Goal: Information Seeking & Learning: Learn about a topic

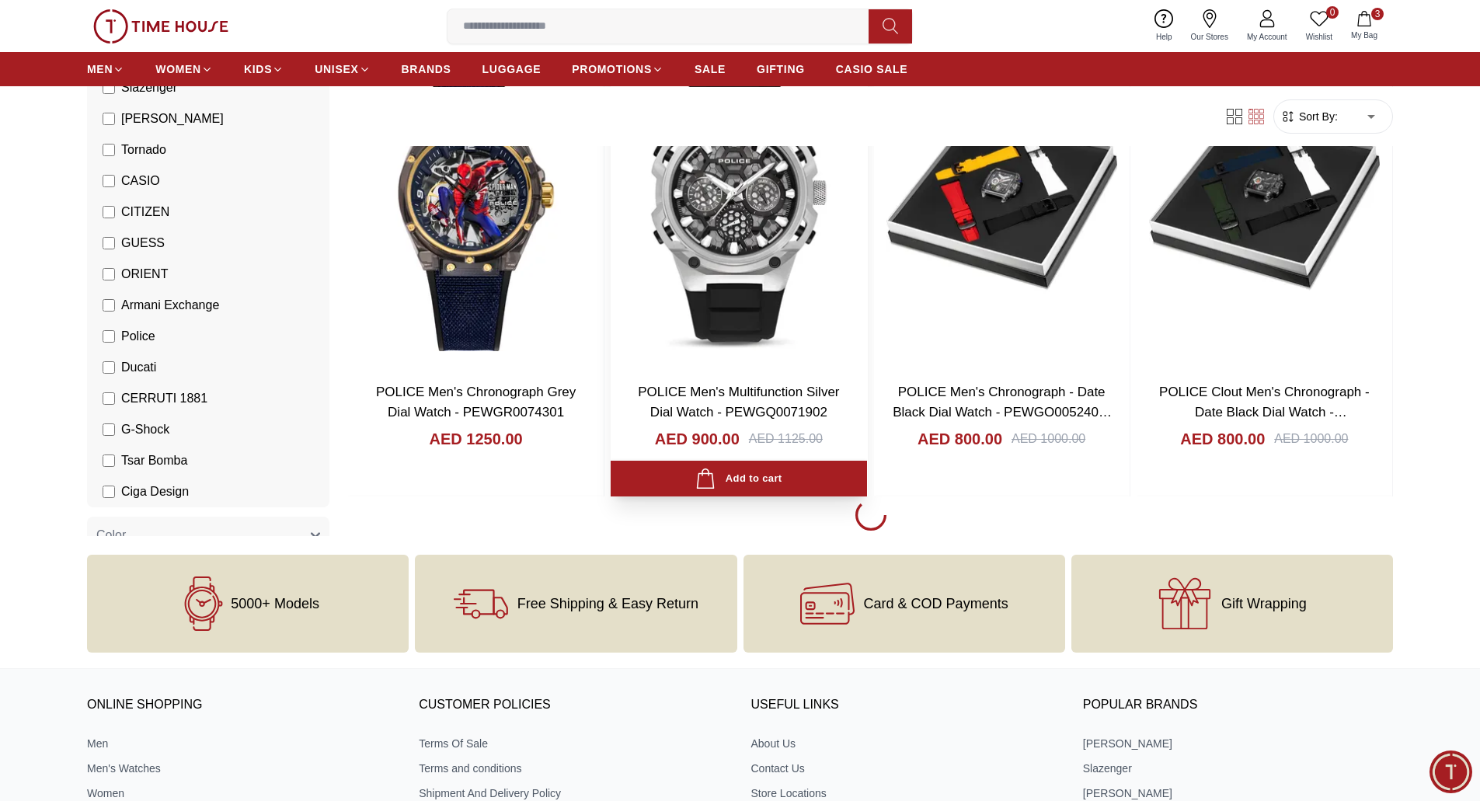
scroll to position [2253, 0]
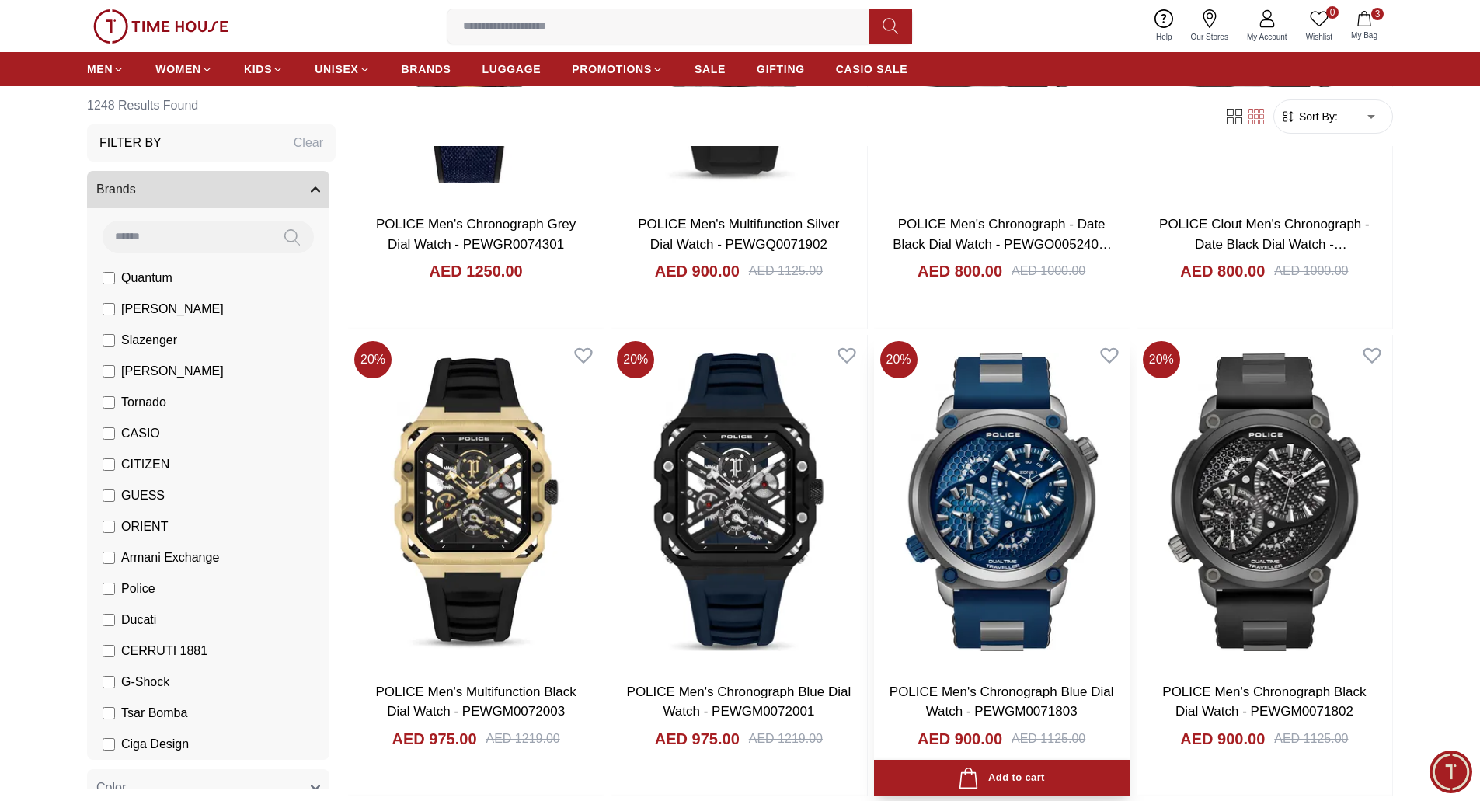
click at [963, 476] on img at bounding box center [1002, 502] width 256 height 334
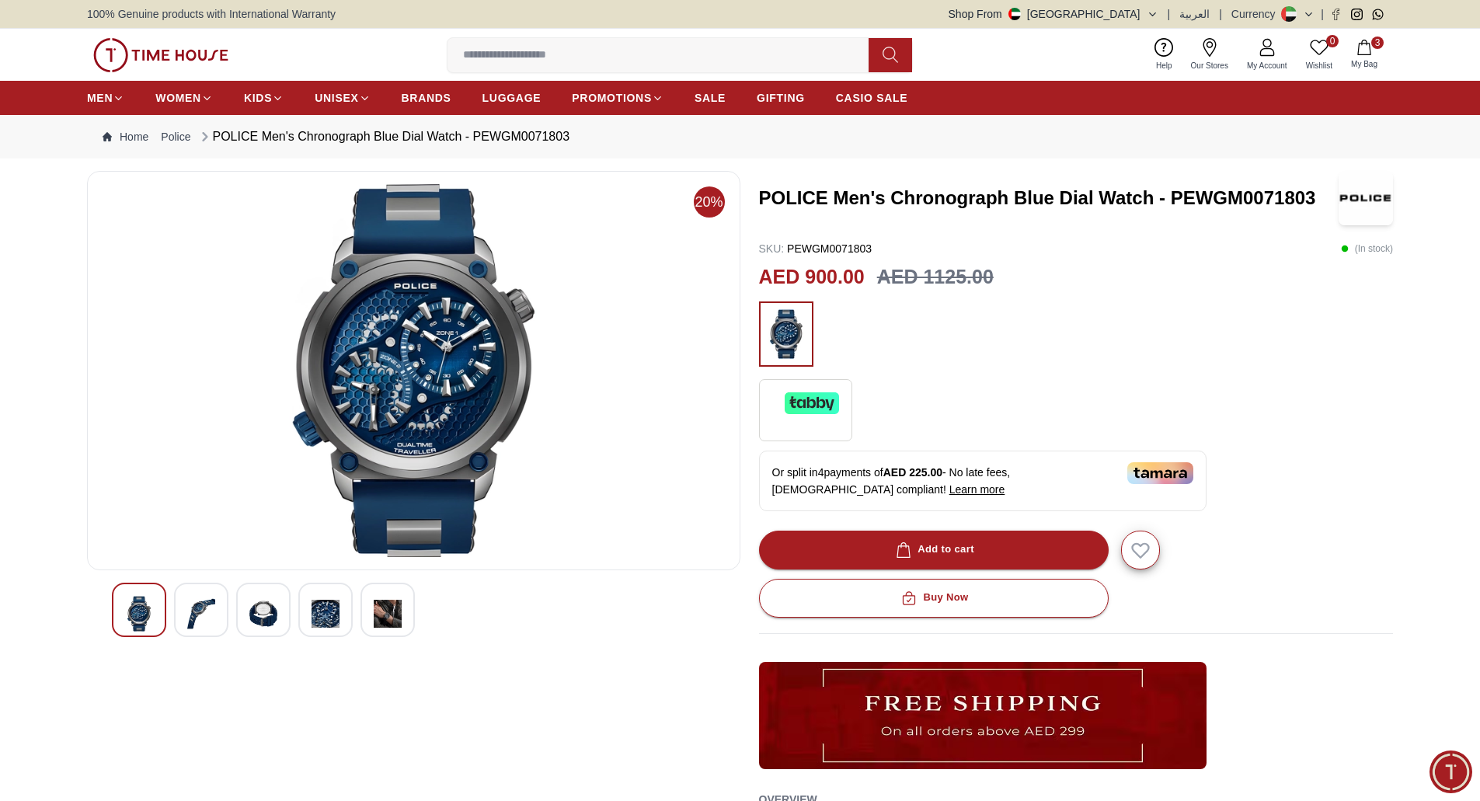
drag, startPoint x: 0, startPoint y: 173, endPoint x: 78, endPoint y: 159, distance: 79.0
click at [0, 173] on section "20% POLICE Men's Chronograph Blue Dial Watch - PEWGM0071803 SKU : PEWGM0071803 …" at bounding box center [740, 645] width 1480 height 949
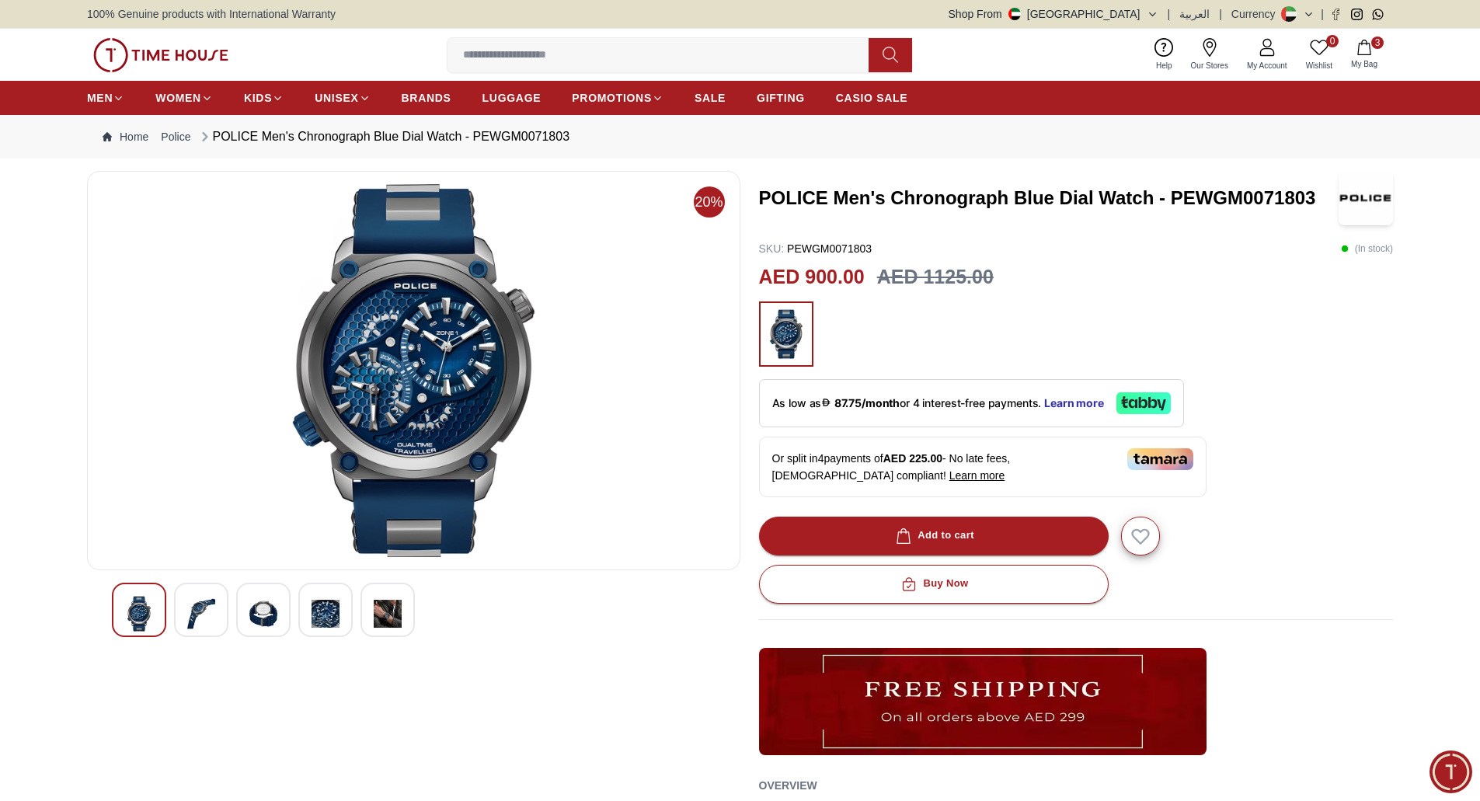
drag, startPoint x: 1068, startPoint y: 1, endPoint x: 71, endPoint y: 650, distance: 1190.1
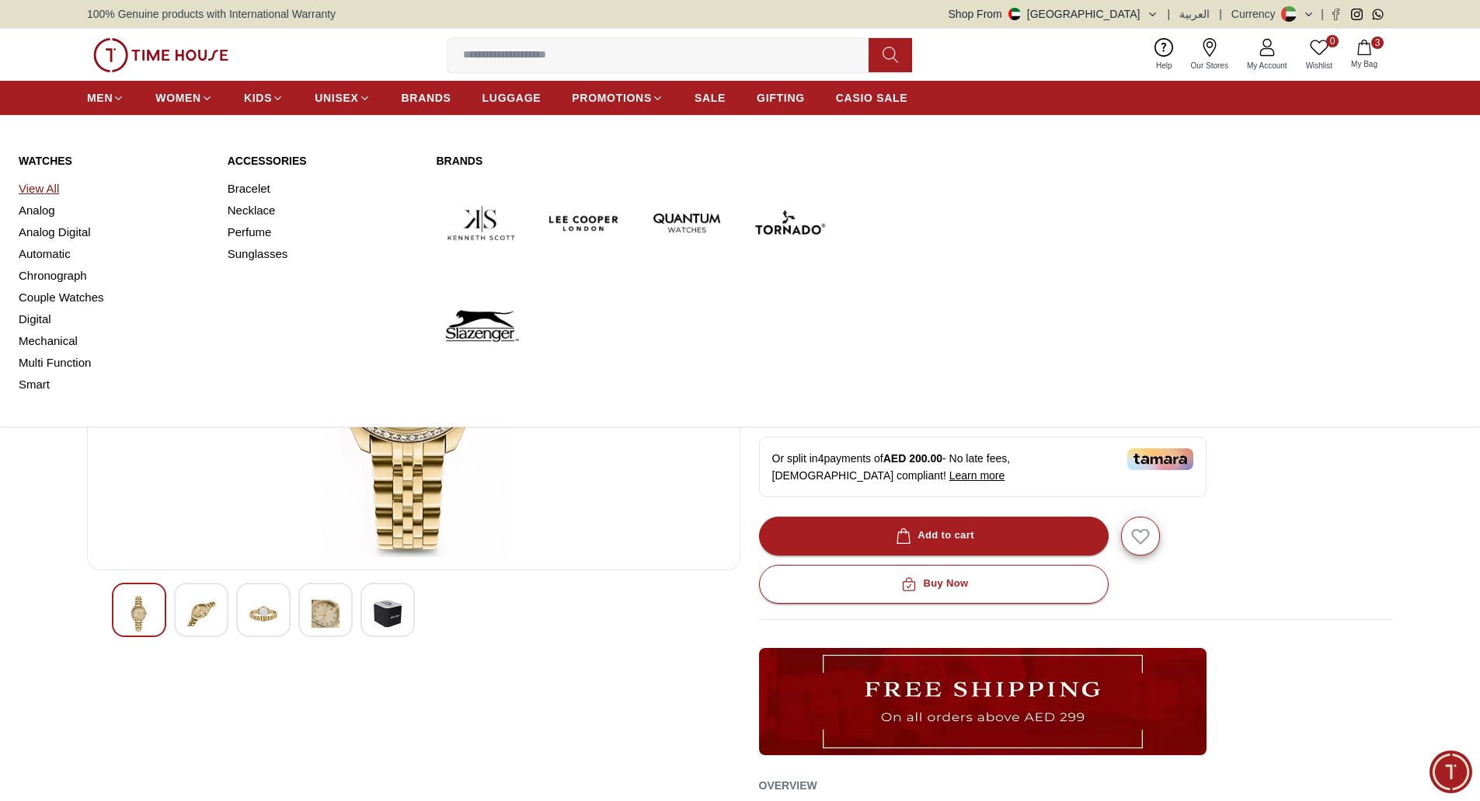
click at [26, 188] on link "View All" at bounding box center [114, 189] width 190 height 22
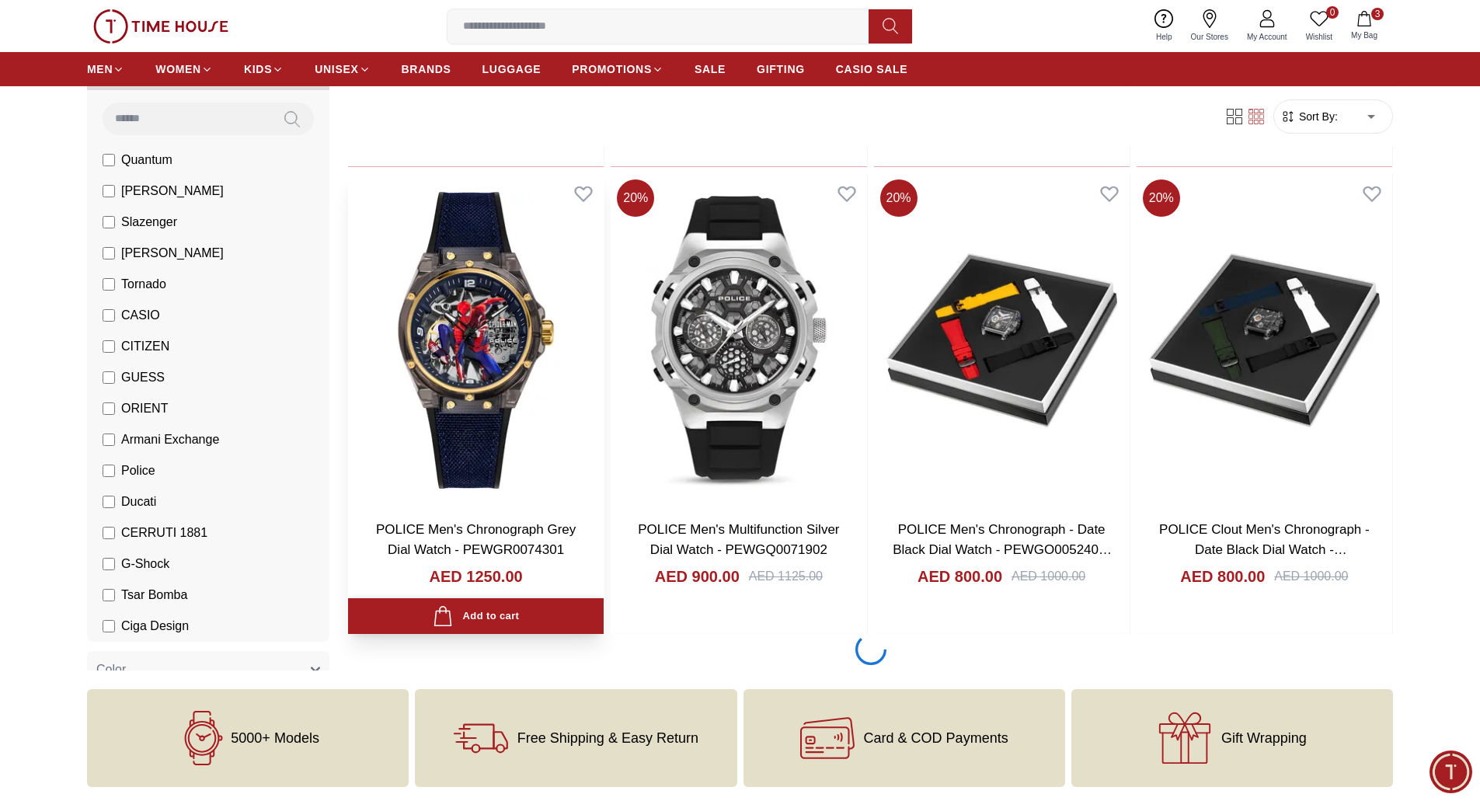
scroll to position [2176, 0]
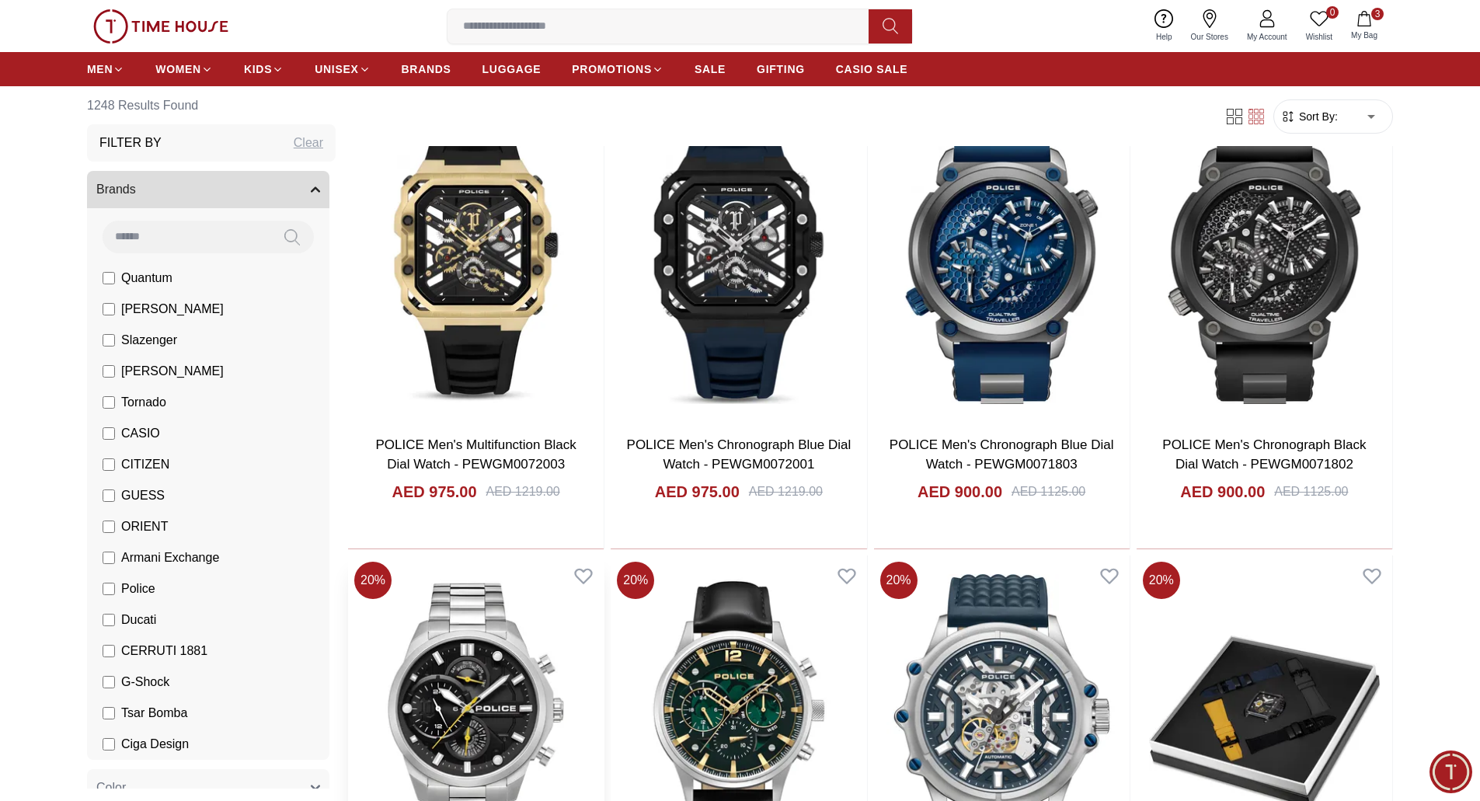
scroll to position [2720, 0]
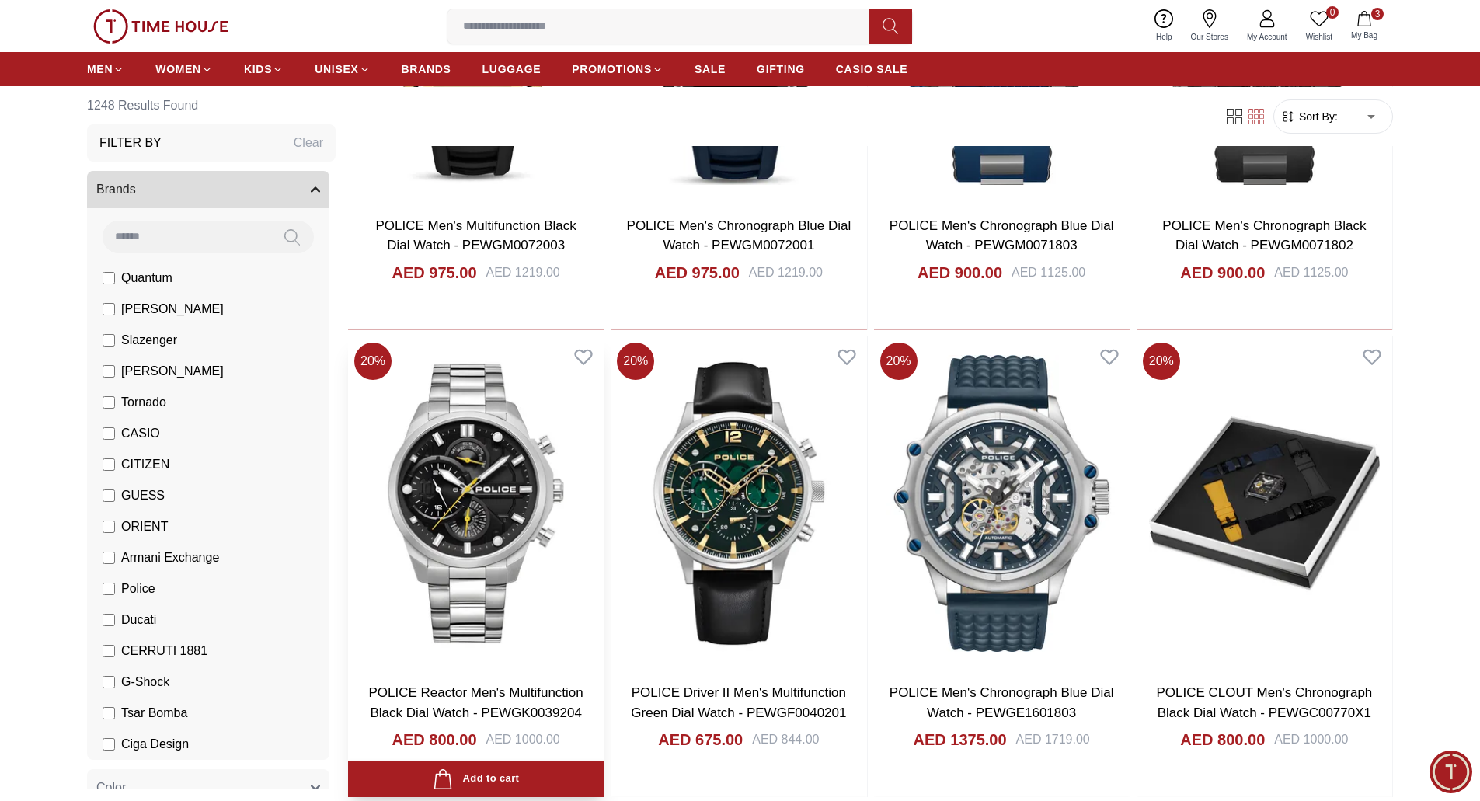
click at [498, 549] on img at bounding box center [476, 503] width 256 height 334
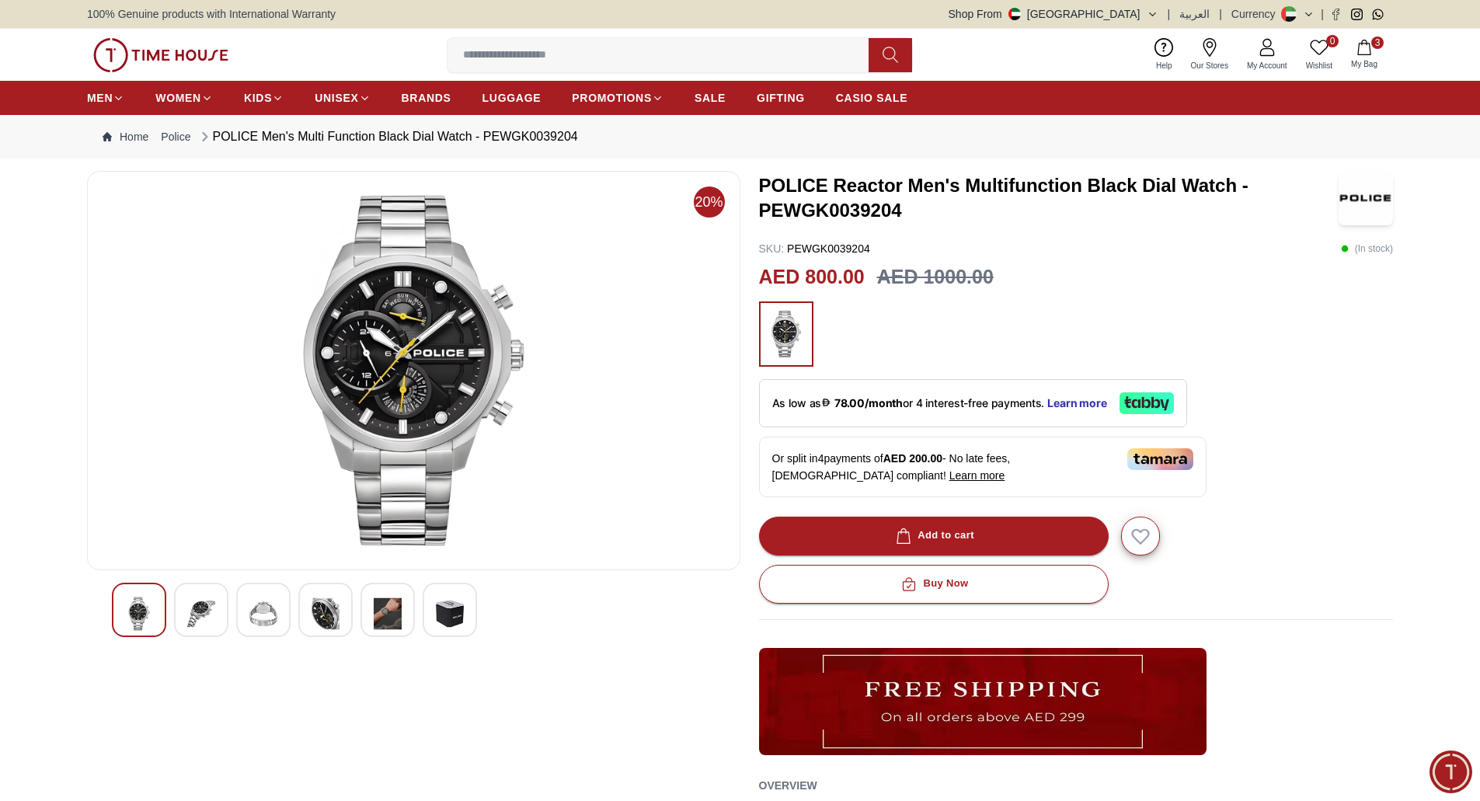
click at [208, 610] on img at bounding box center [201, 614] width 28 height 36
